Goal: Task Accomplishment & Management: Use online tool/utility

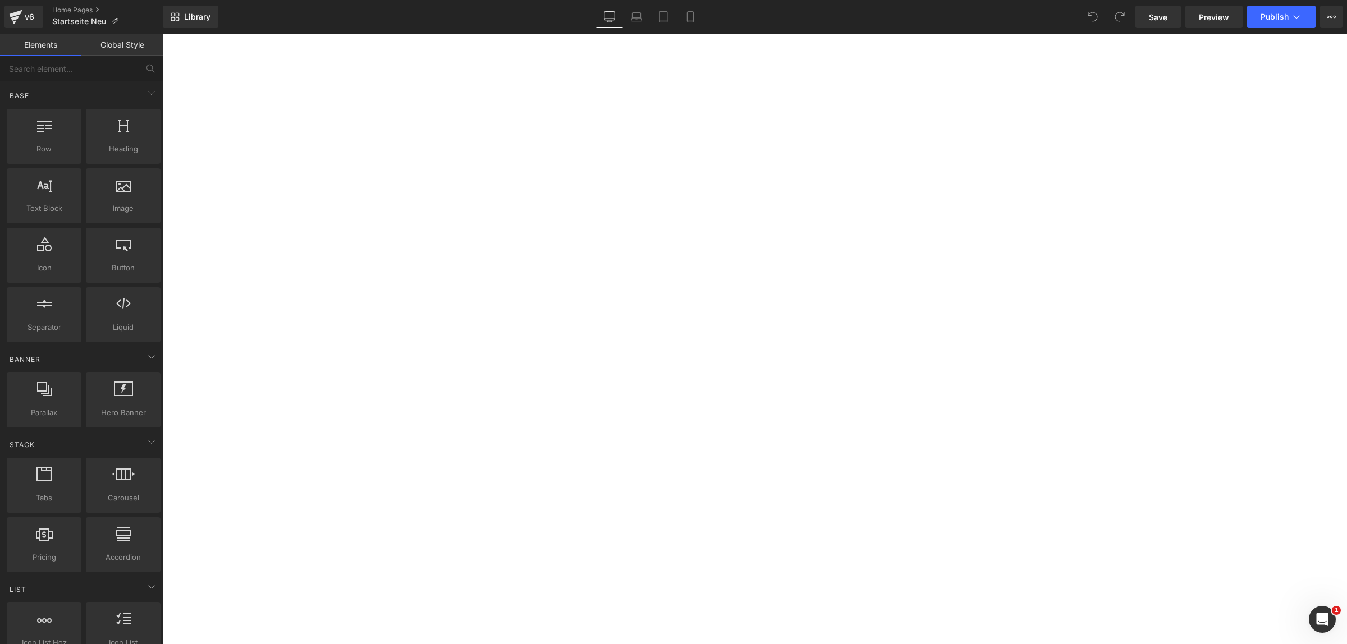
scroll to position [2608, 0]
click at [162, 34] on div "Liquid" at bounding box center [162, 34] width 0 height 0
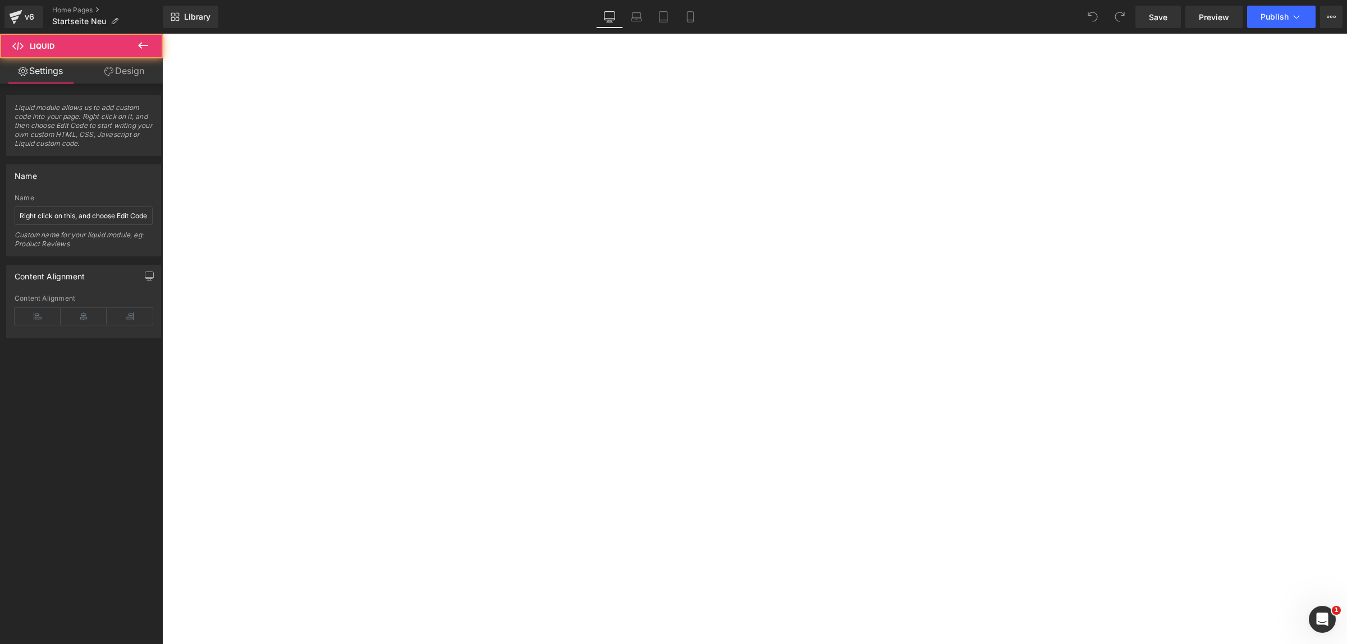
click at [162, 34] on div "Liquid" at bounding box center [162, 34] width 0 height 0
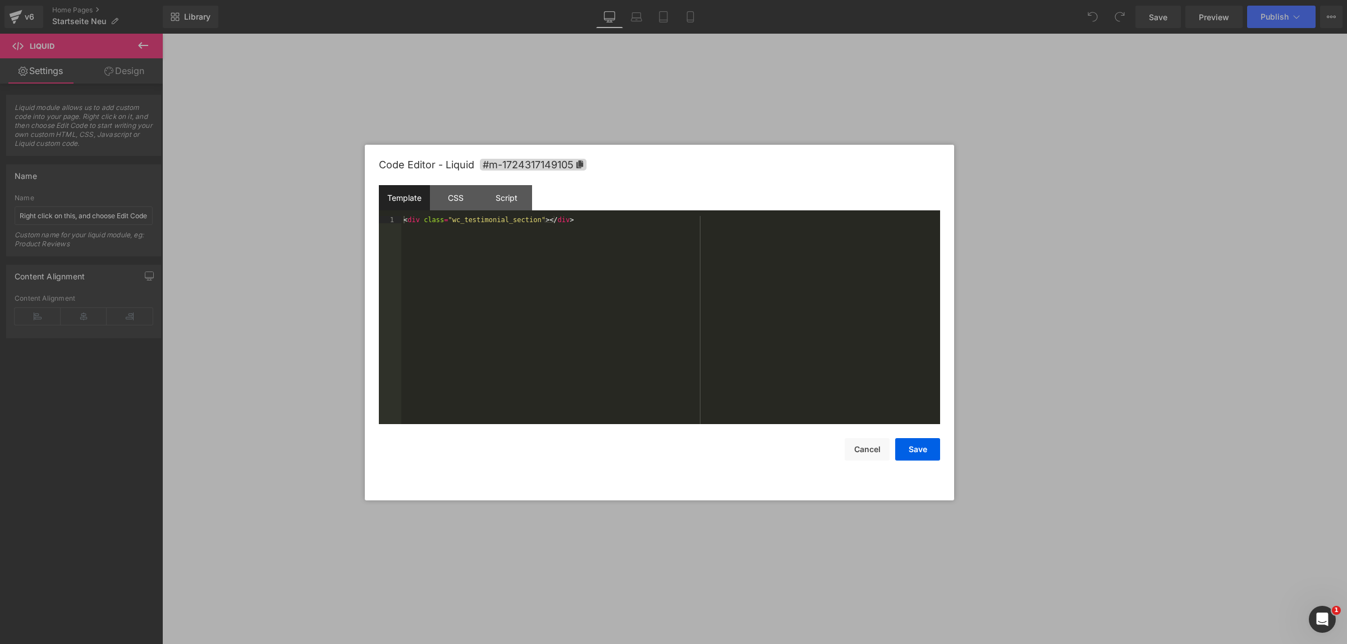
click at [636, 291] on div "< div class = "wc_testimonial_section" > </ div >" at bounding box center [670, 328] width 539 height 224
click at [860, 449] on button "Cancel" at bounding box center [867, 449] width 45 height 22
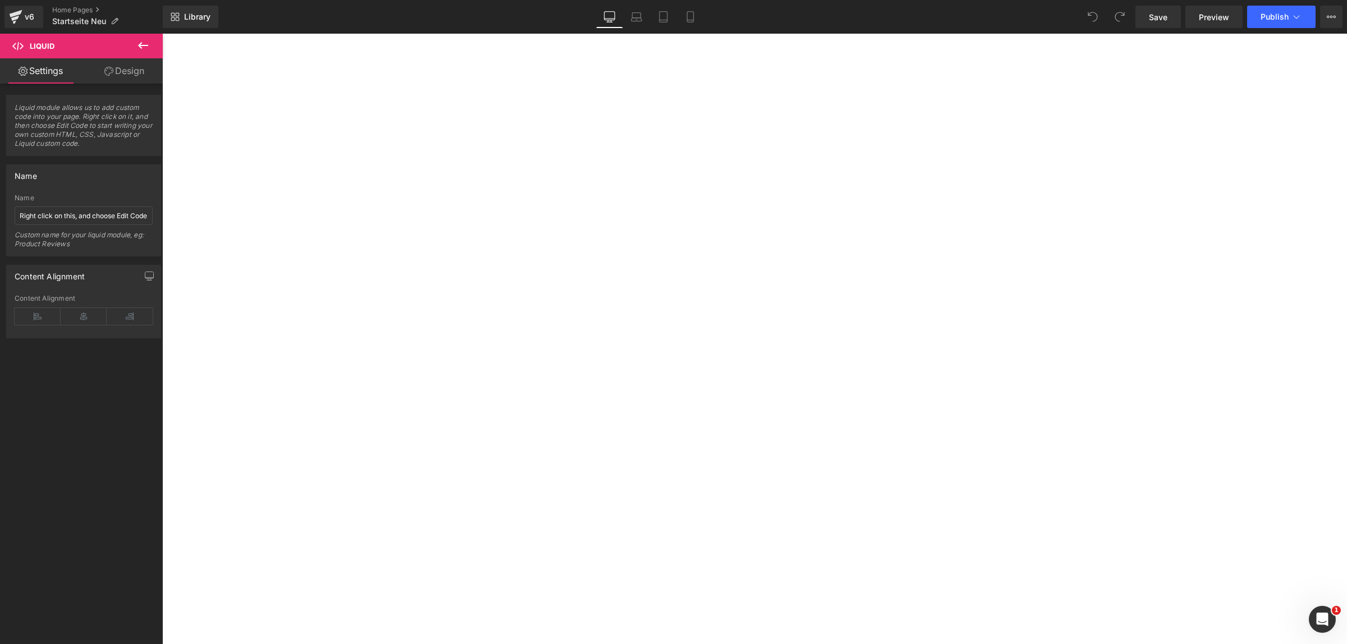
click at [162, 34] on div "Liquid" at bounding box center [162, 34] width 0 height 0
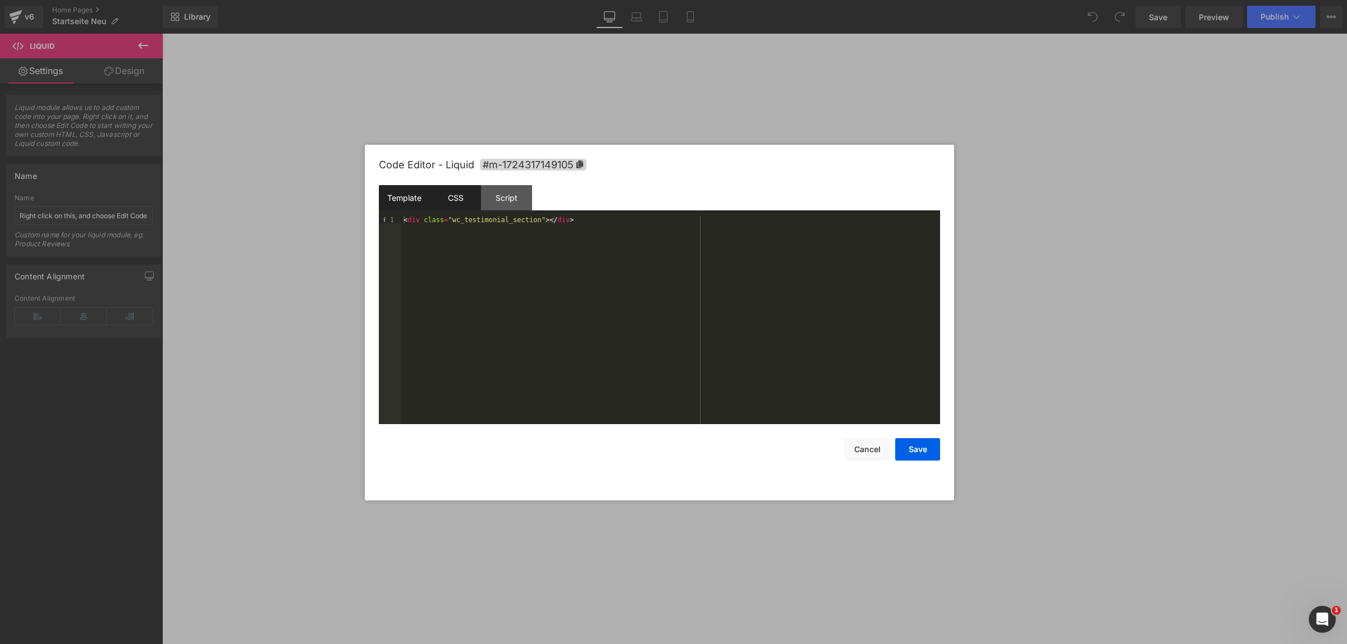
click at [446, 193] on div "CSS" at bounding box center [455, 197] width 51 height 25
click at [494, 196] on div "Script" at bounding box center [506, 197] width 51 height 25
click at [863, 439] on button "Cancel" at bounding box center [867, 449] width 45 height 22
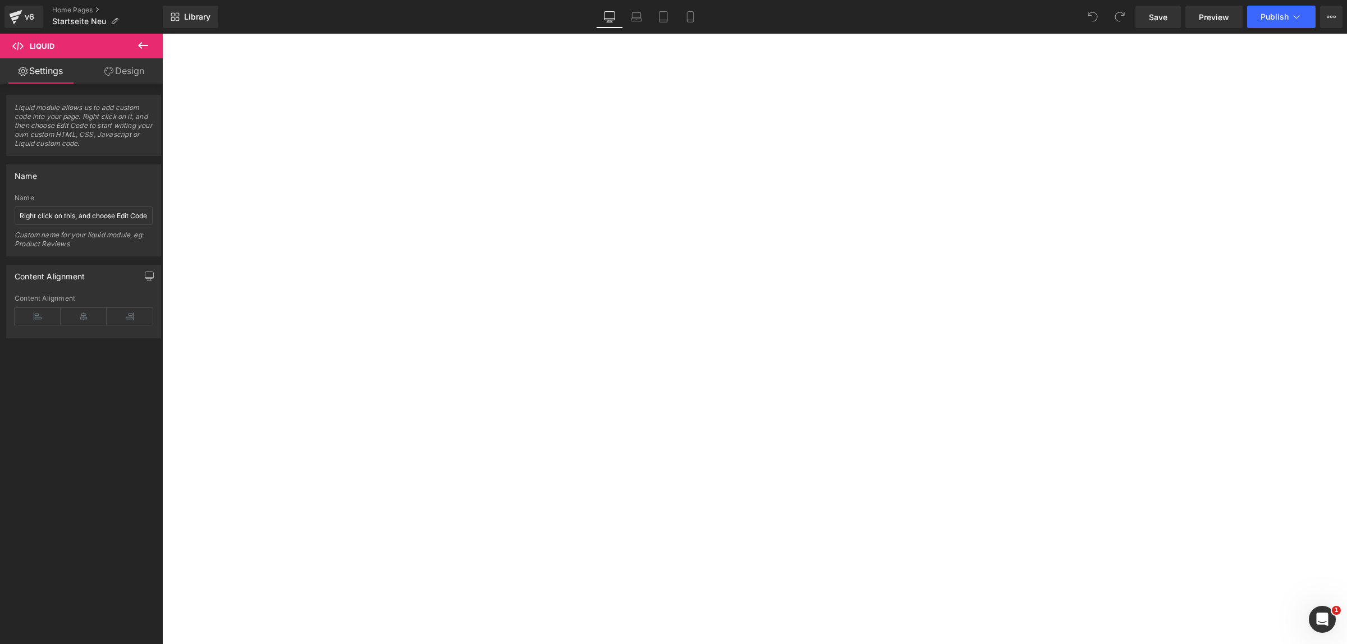
scroll to position [0, 0]
click at [87, 10] on link "Home Pages" at bounding box center [107, 10] width 111 height 9
